Goal: Task Accomplishment & Management: Complete application form

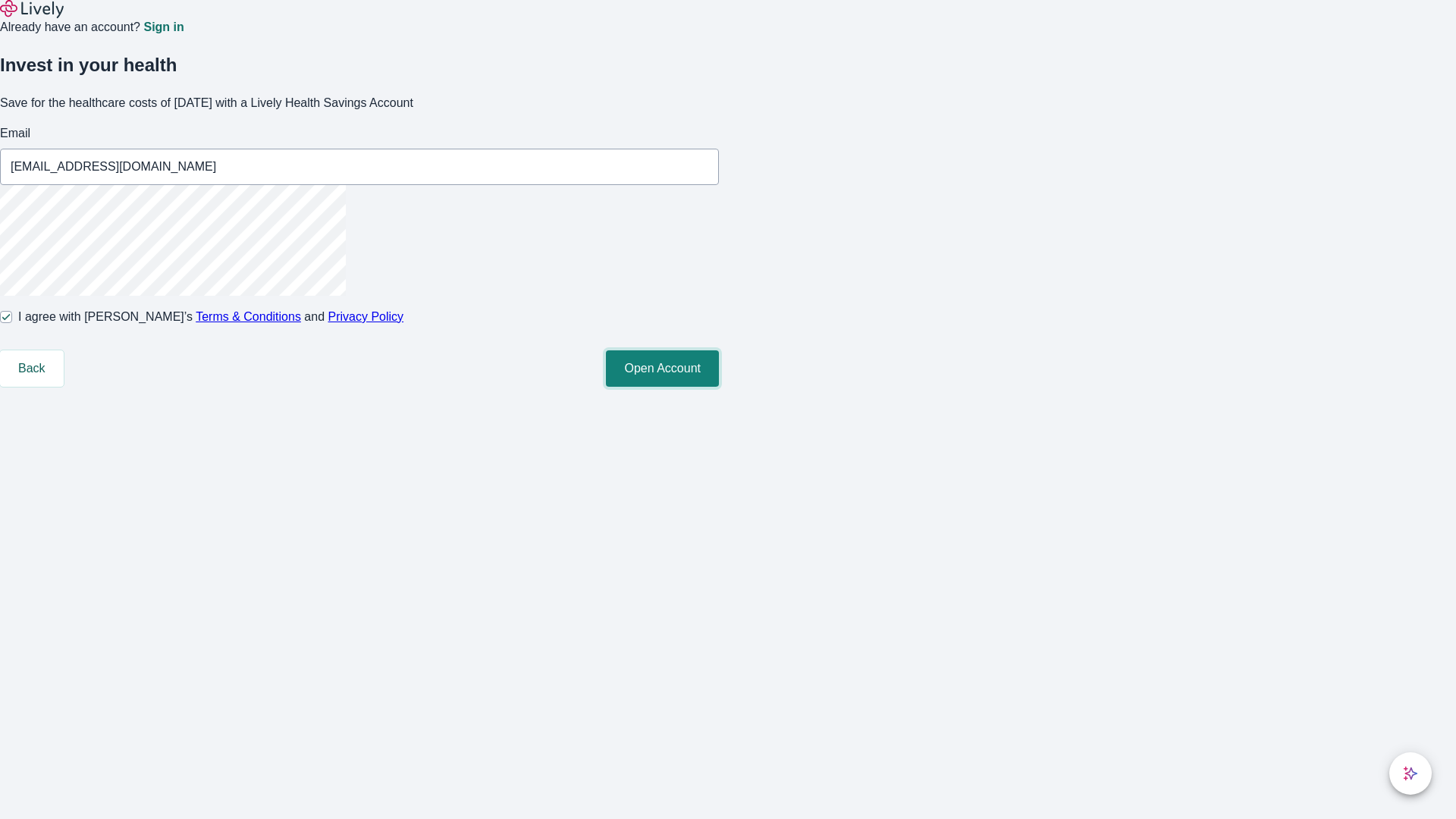
click at [718, 387] on button "Open Account" at bounding box center [662, 368] width 113 height 36
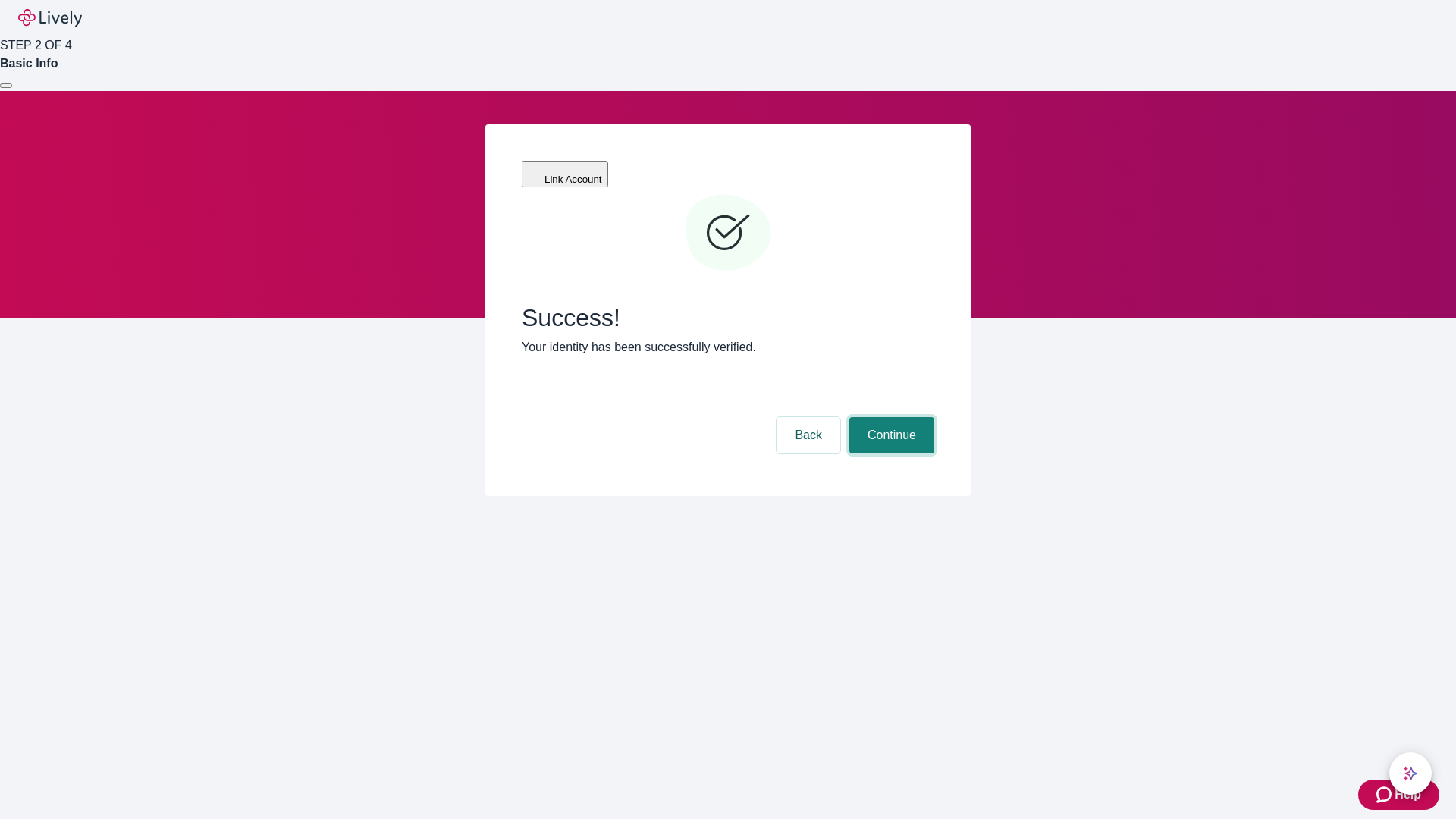
click at [889, 417] on button "Continue" at bounding box center [892, 435] width 85 height 36
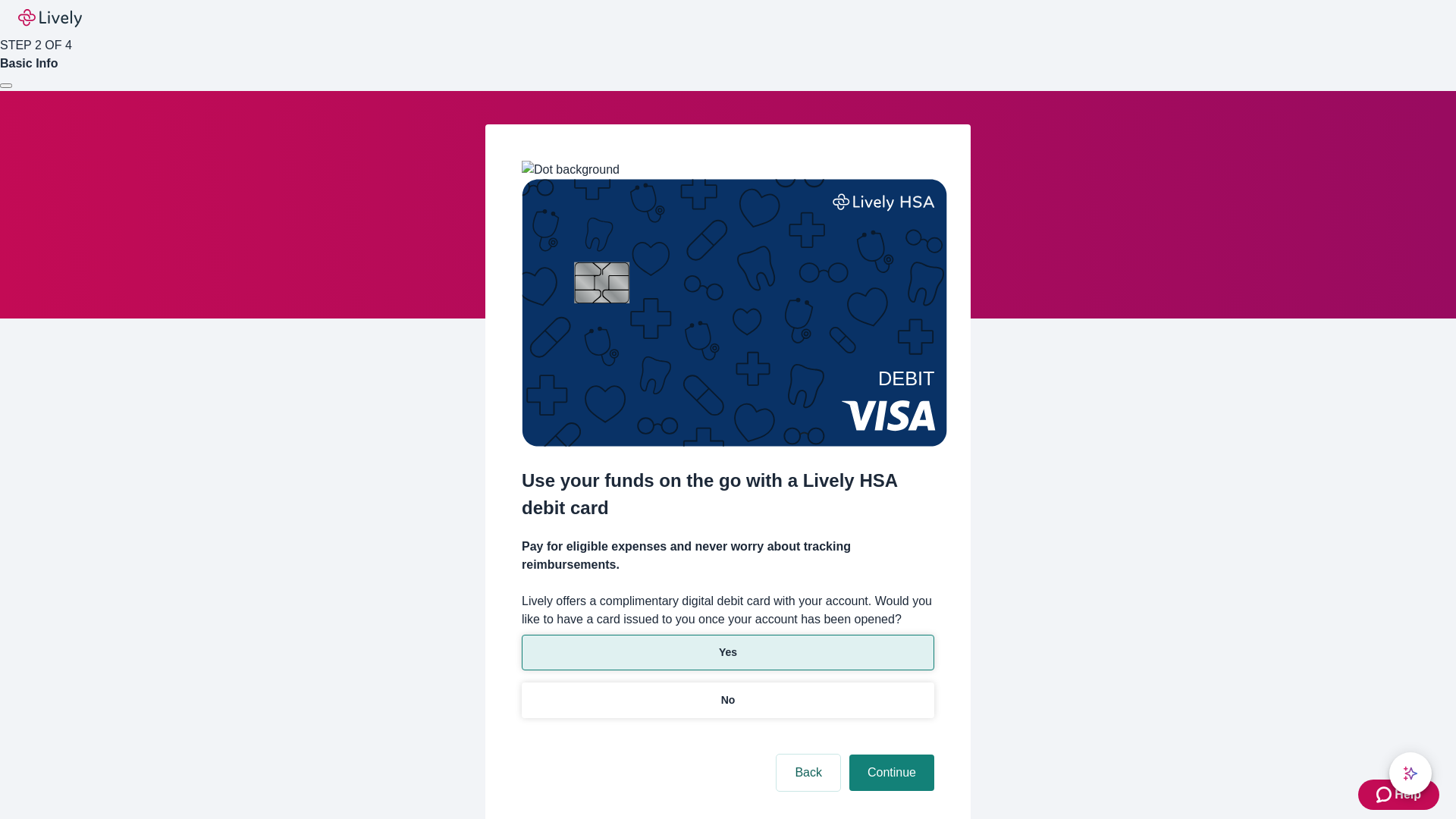
click at [727, 645] on p "Yes" at bounding box center [727, 653] width 18 height 16
click at [889, 755] on button "Continue" at bounding box center [892, 772] width 85 height 36
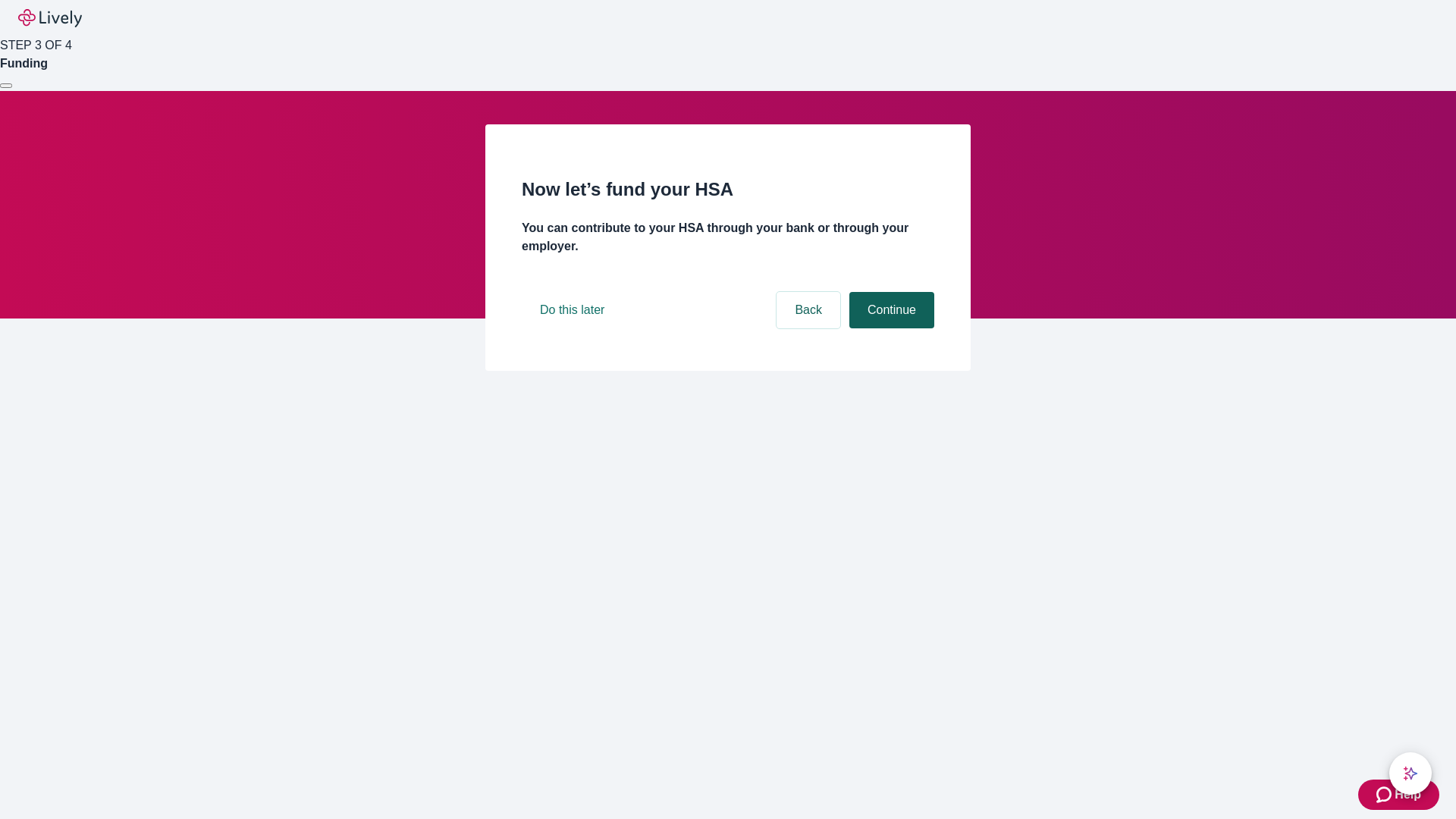
click at [889, 328] on button "Continue" at bounding box center [892, 310] width 85 height 36
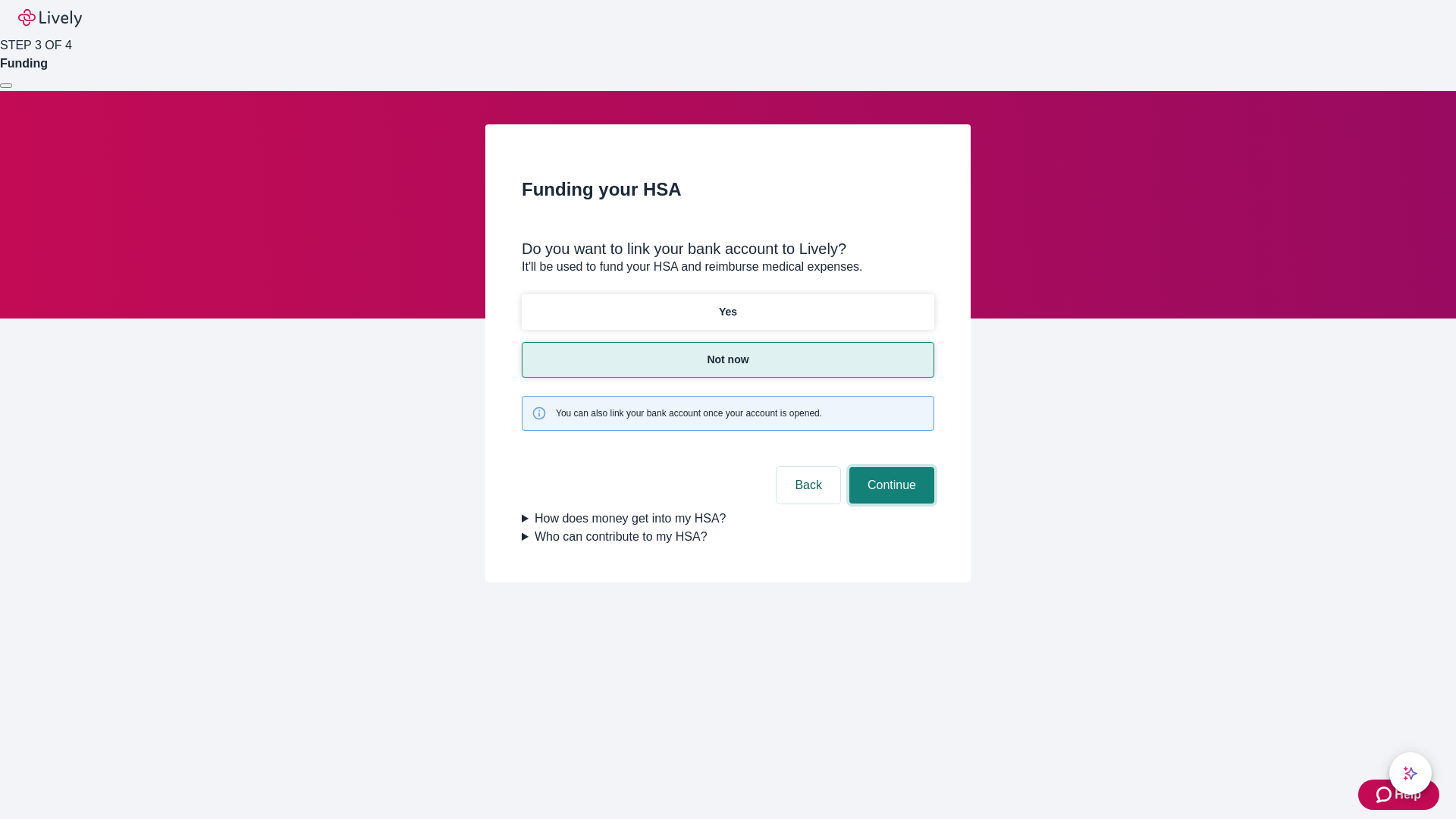
click at [889, 467] on button "Continue" at bounding box center [892, 485] width 85 height 36
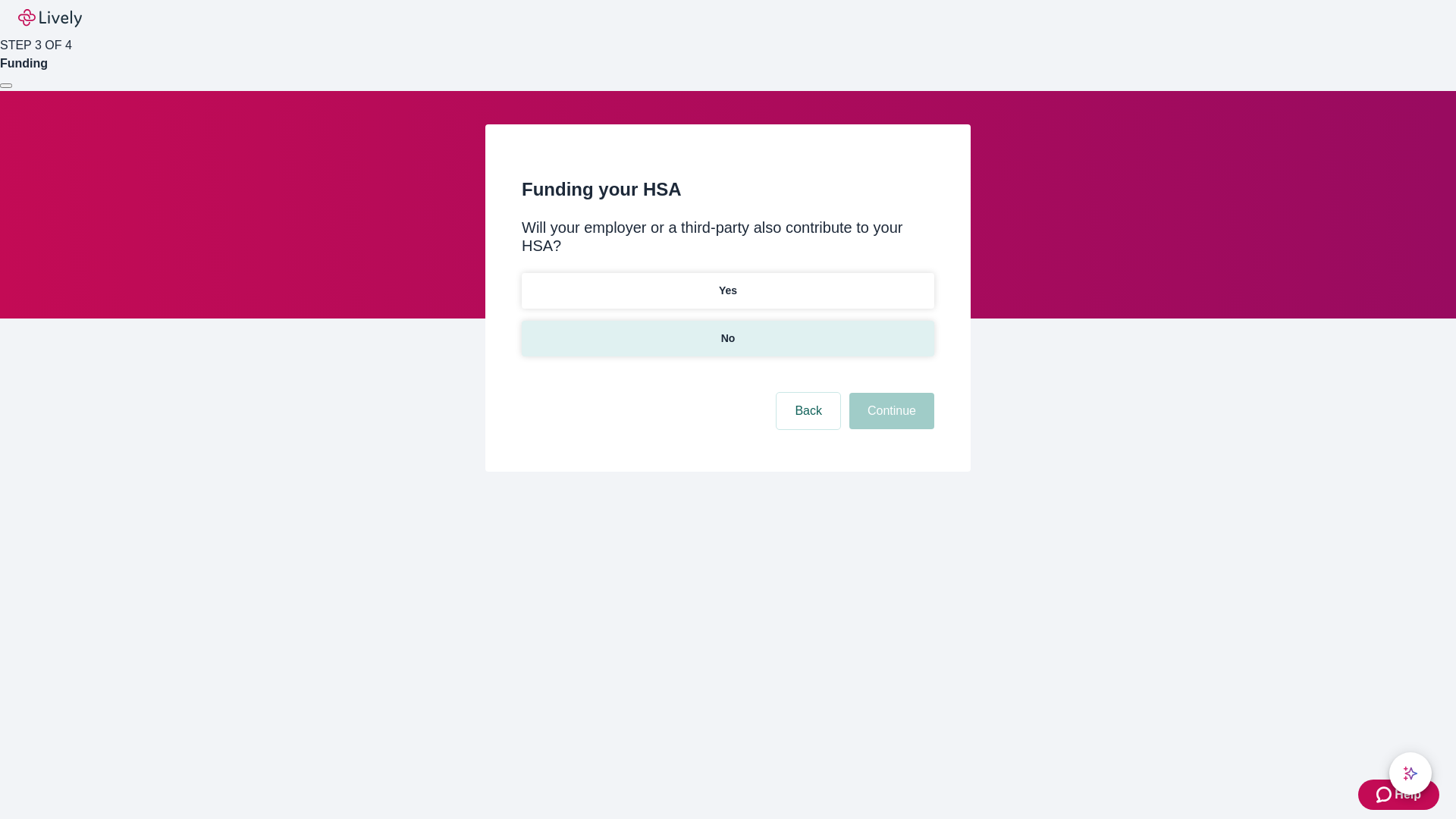
click at [727, 330] on p "No" at bounding box center [728, 339] width 14 height 16
click at [889, 393] on button "Continue" at bounding box center [892, 411] width 85 height 36
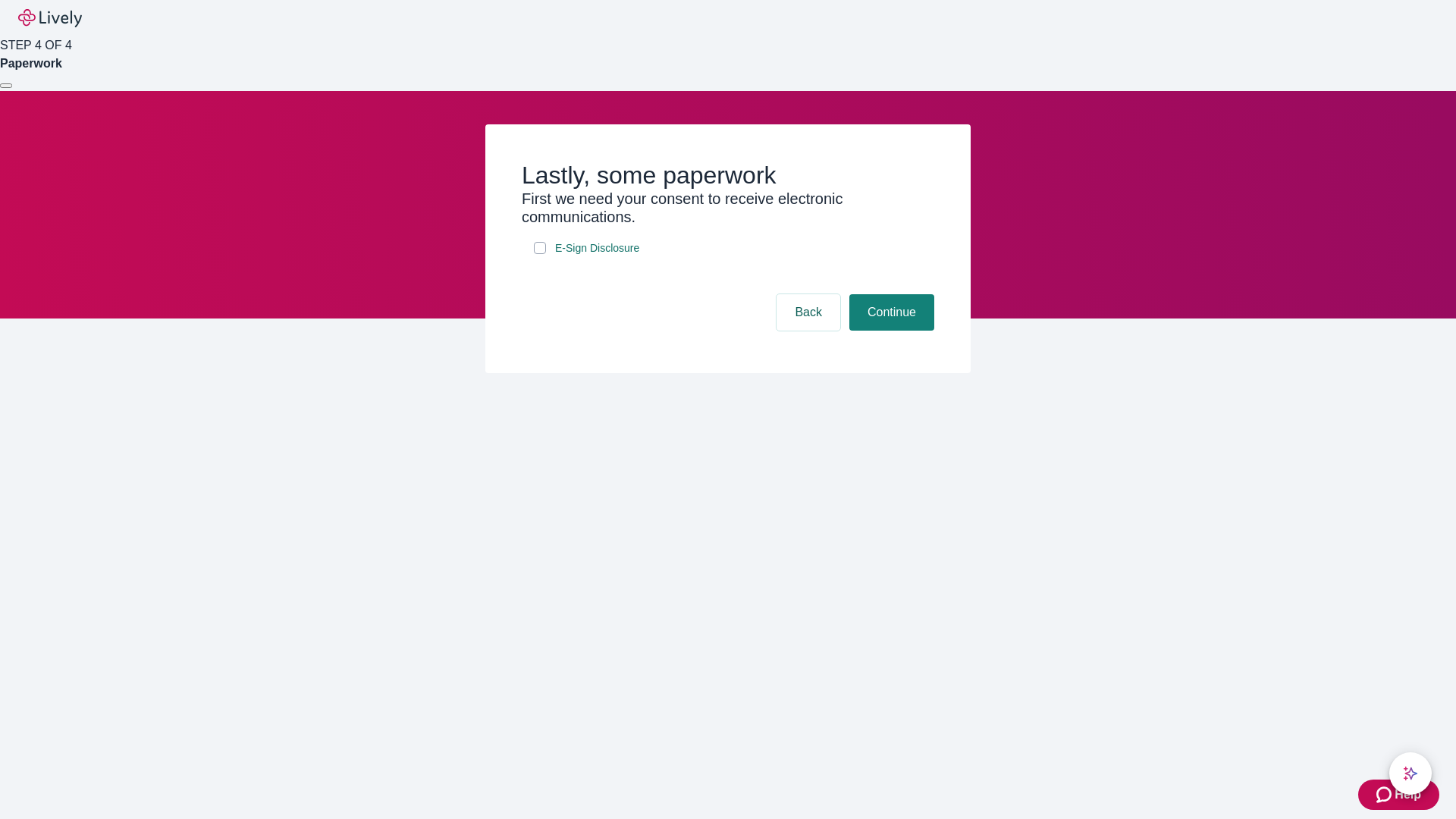
click at [540, 254] on input "E-Sign Disclosure" at bounding box center [540, 248] width 12 height 12
checkbox input "true"
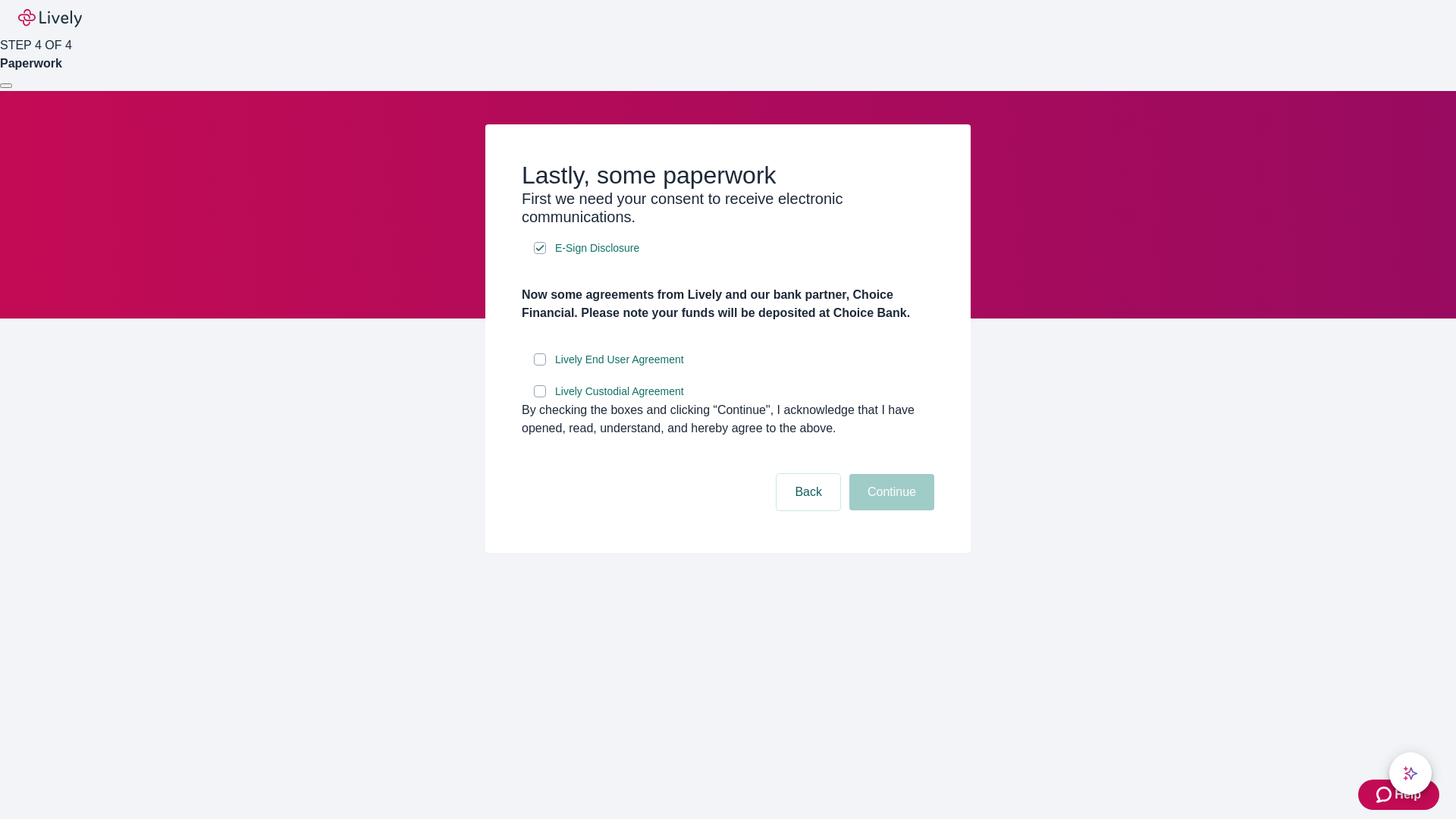
click at [540, 366] on input "Lively End User Agreement" at bounding box center [540, 359] width 12 height 12
checkbox input "true"
click at [540, 398] on input "Lively Custodial Agreement" at bounding box center [540, 391] width 12 height 12
checkbox input "true"
click at [889, 510] on button "Continue" at bounding box center [892, 492] width 85 height 36
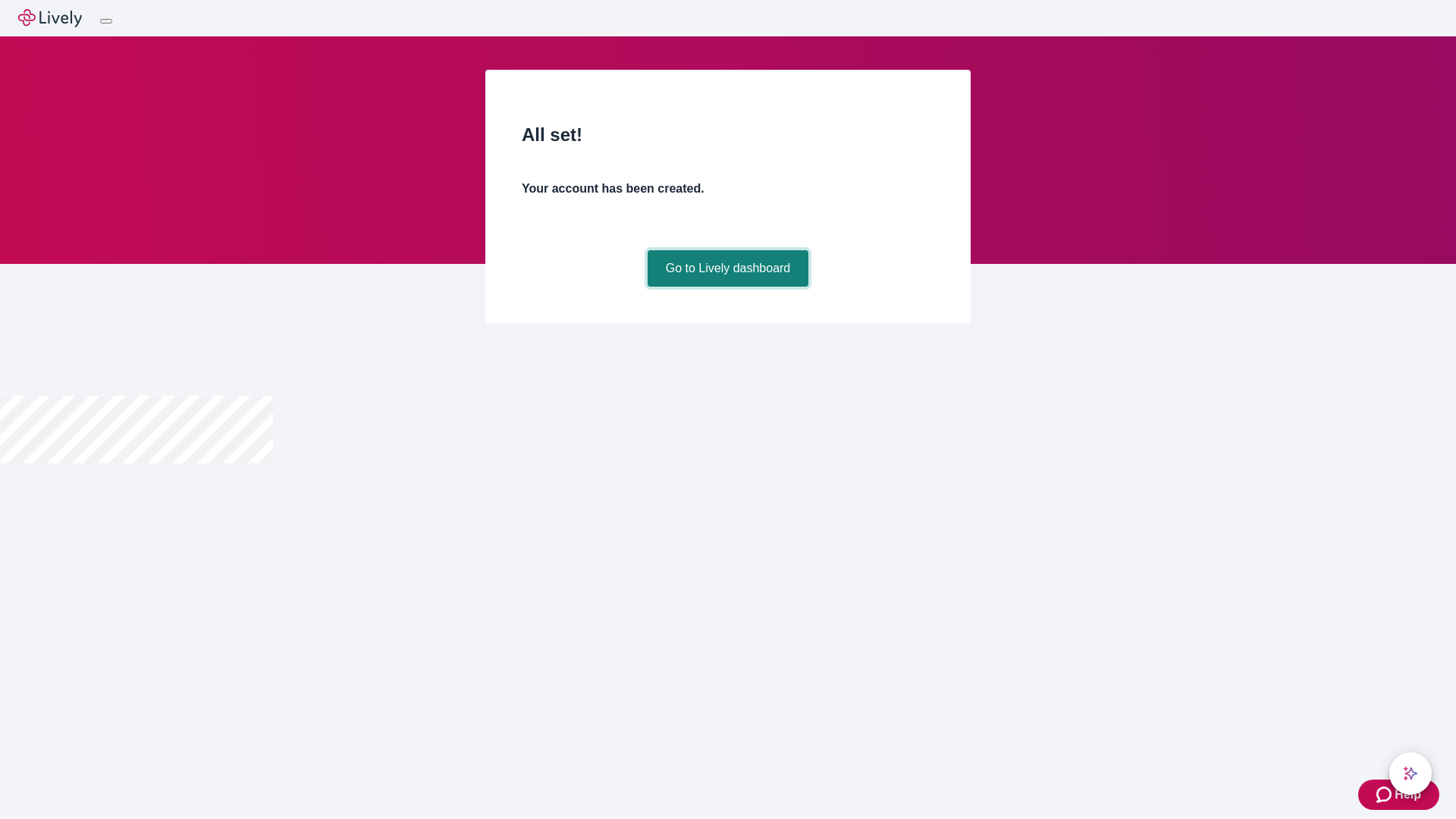
click at [727, 286] on link "Go to Lively dashboard" at bounding box center [728, 268] width 161 height 36
